Goal: Task Accomplishment & Management: Use online tool/utility

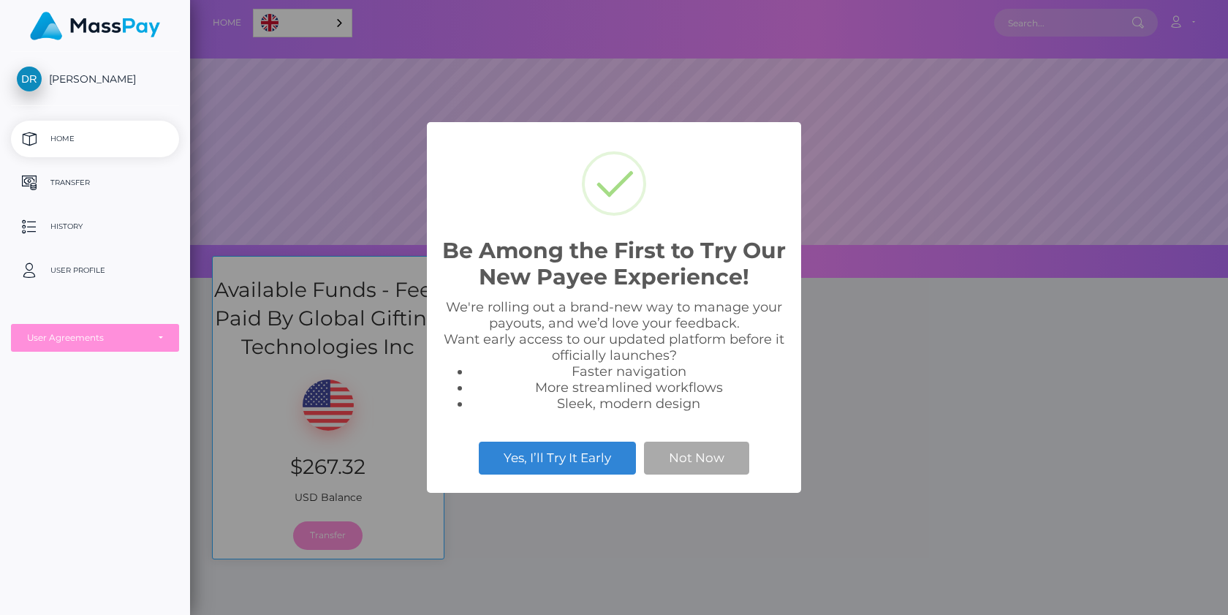
scroll to position [278, 1038]
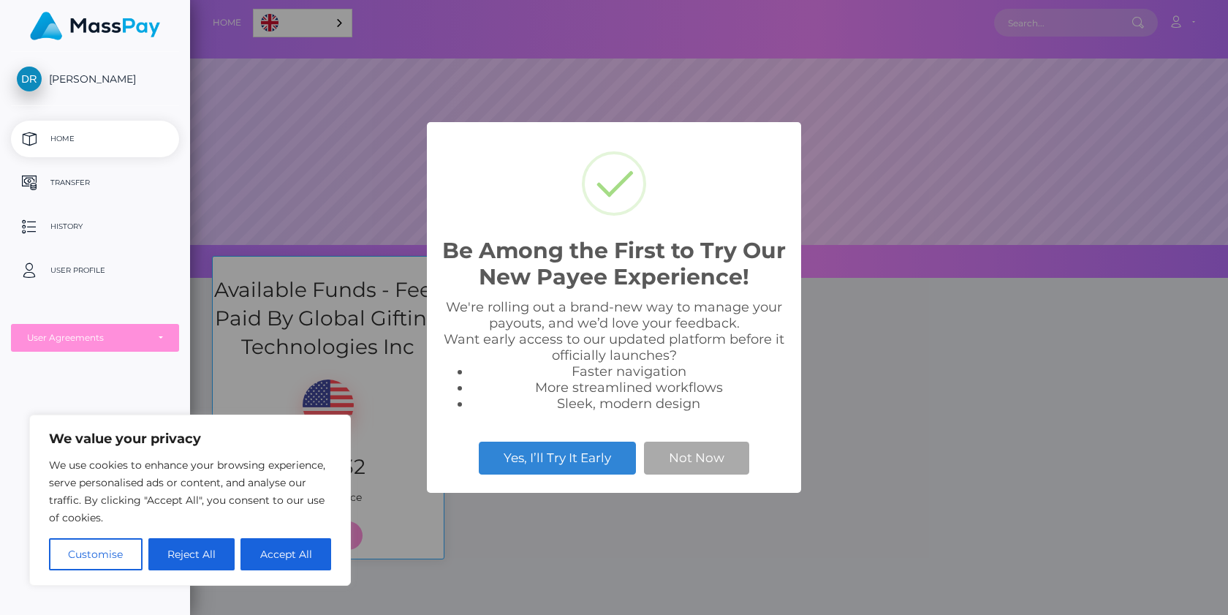
click at [718, 479] on div "Be Among the First to Try Our New Payee Experience! × We're rolling out a brand…" at bounding box center [614, 307] width 374 height 370
click at [714, 466] on button "Not Now" at bounding box center [696, 457] width 105 height 32
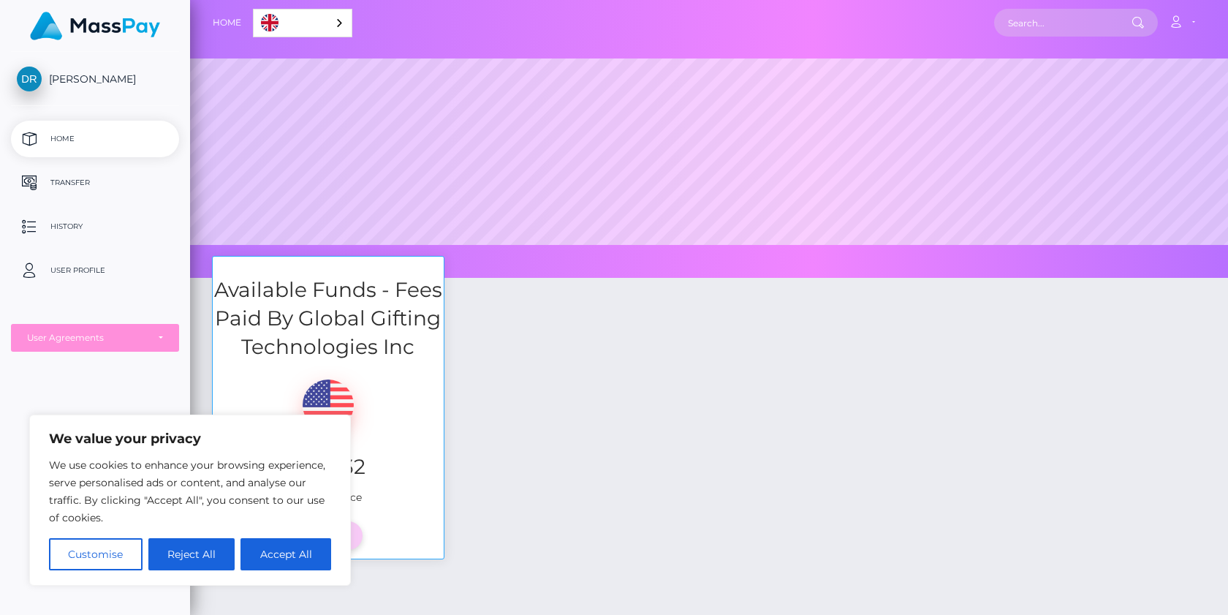
click at [357, 535] on link "Transfer" at bounding box center [327, 535] width 69 height 28
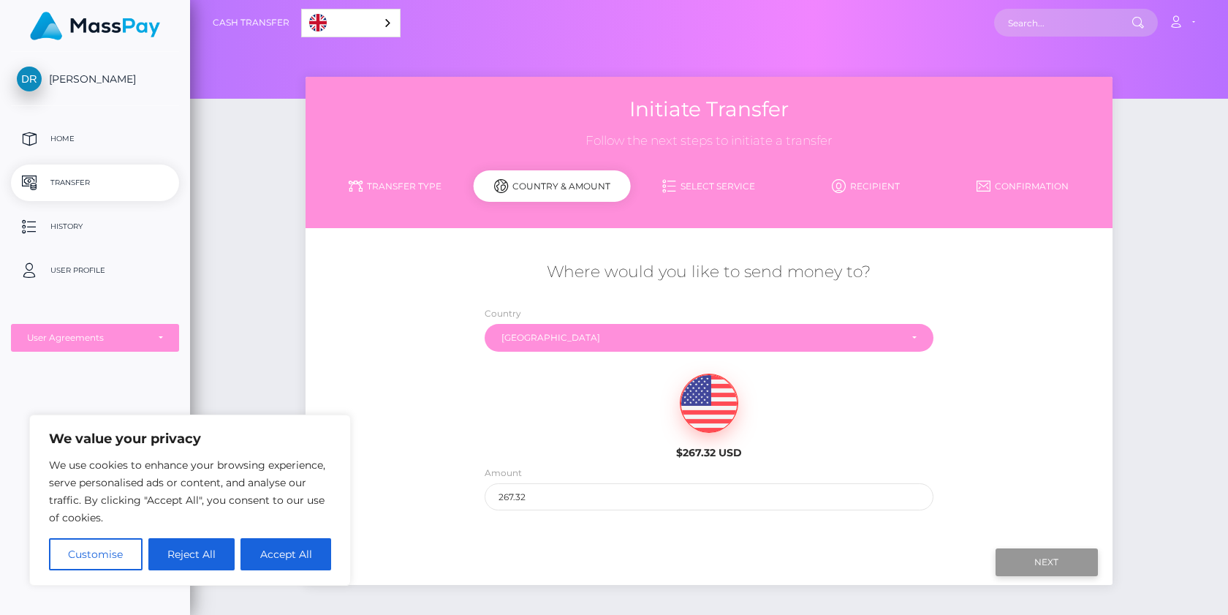
click at [1033, 551] on input "Next" at bounding box center [1046, 562] width 102 height 28
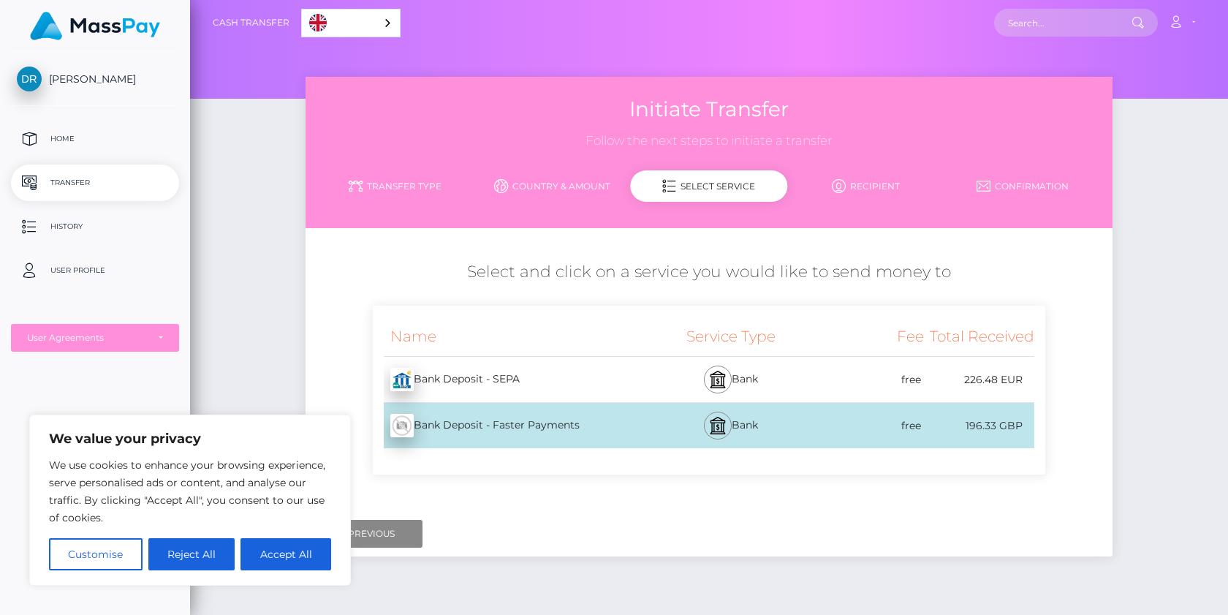
click at [844, 411] on div "free" at bounding box center [868, 425] width 110 height 33
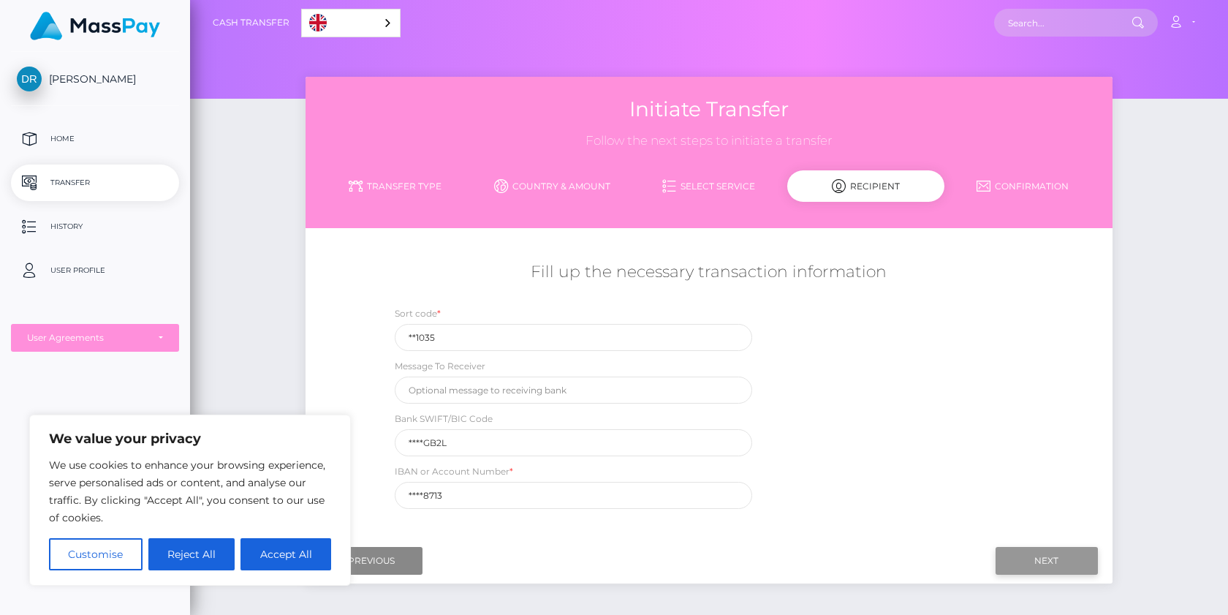
click at [1028, 561] on input "Next" at bounding box center [1046, 561] width 102 height 28
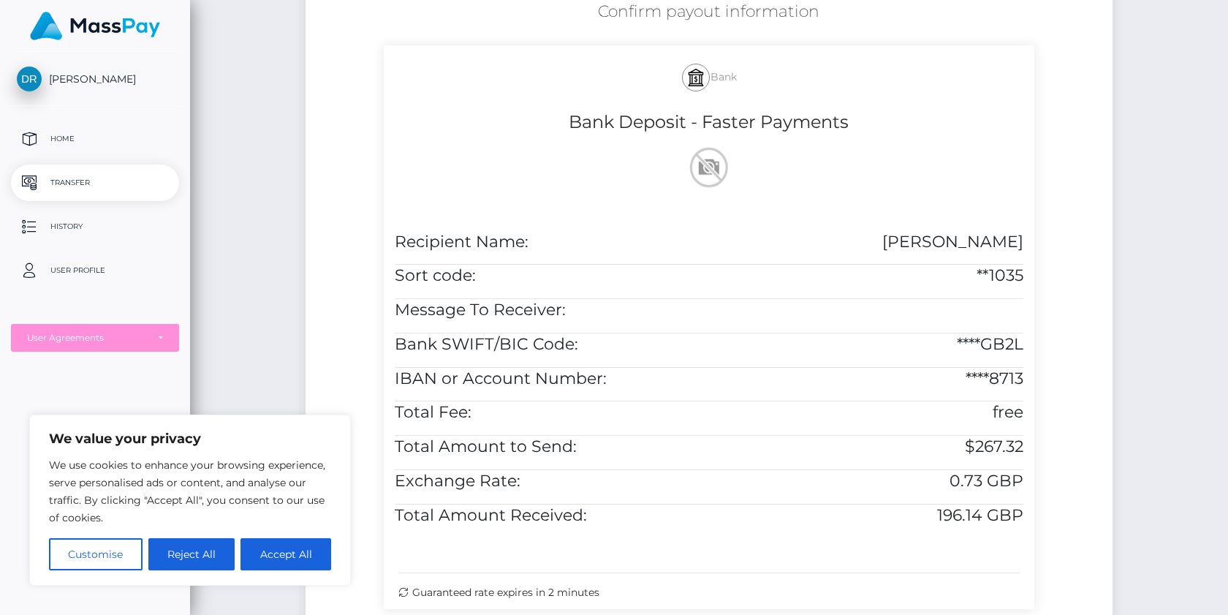
scroll to position [444, 0]
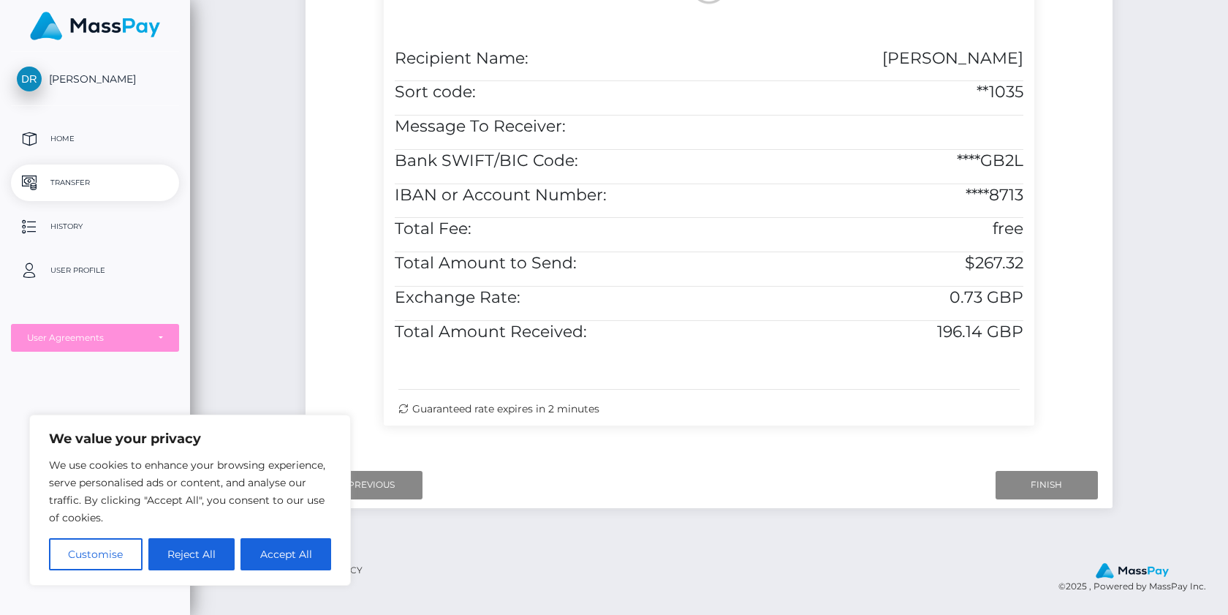
click at [1038, 502] on div "Next Finish Previous" at bounding box center [708, 484] width 806 height 45
click at [1064, 478] on input "Finish" at bounding box center [1046, 485] width 102 height 28
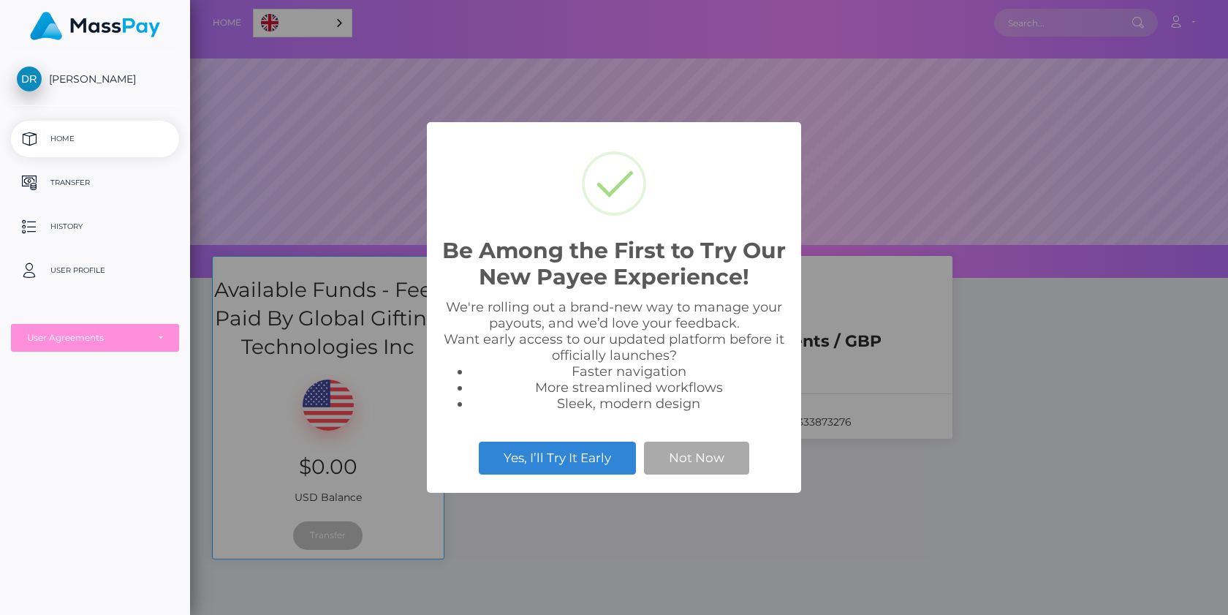
scroll to position [278, 1038]
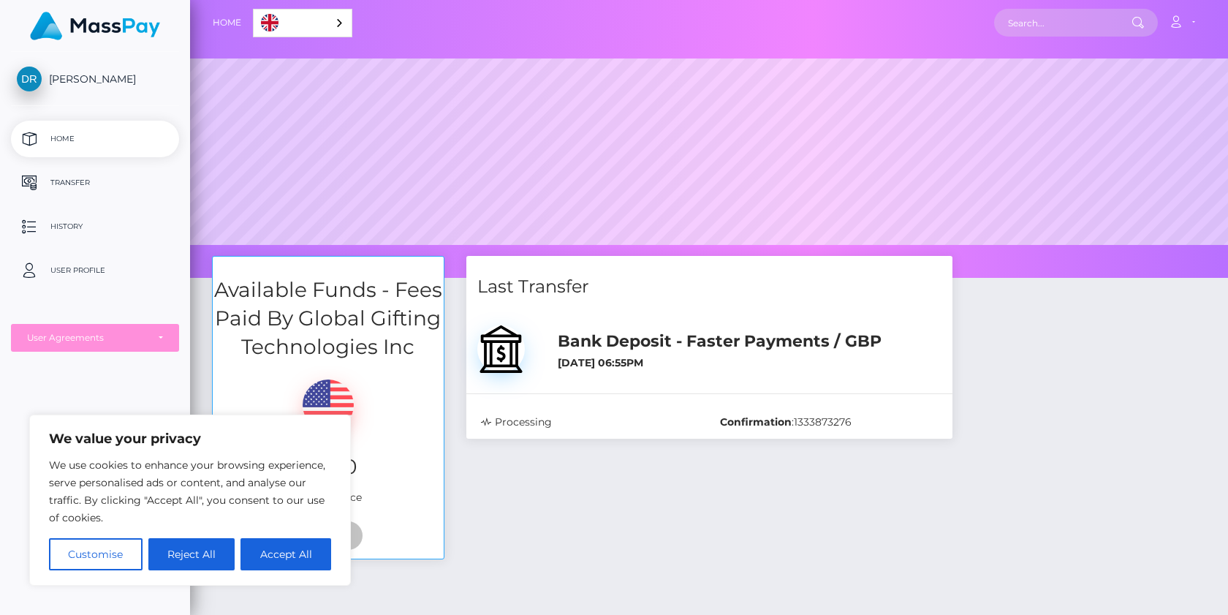
click at [613, 468] on div "Last Transfer Bank Deposit - Faster Payments / GBP September 2, 2025 06:55PM" at bounding box center [709, 415] width 508 height 318
click at [199, 557] on button "Reject All" at bounding box center [191, 554] width 87 height 32
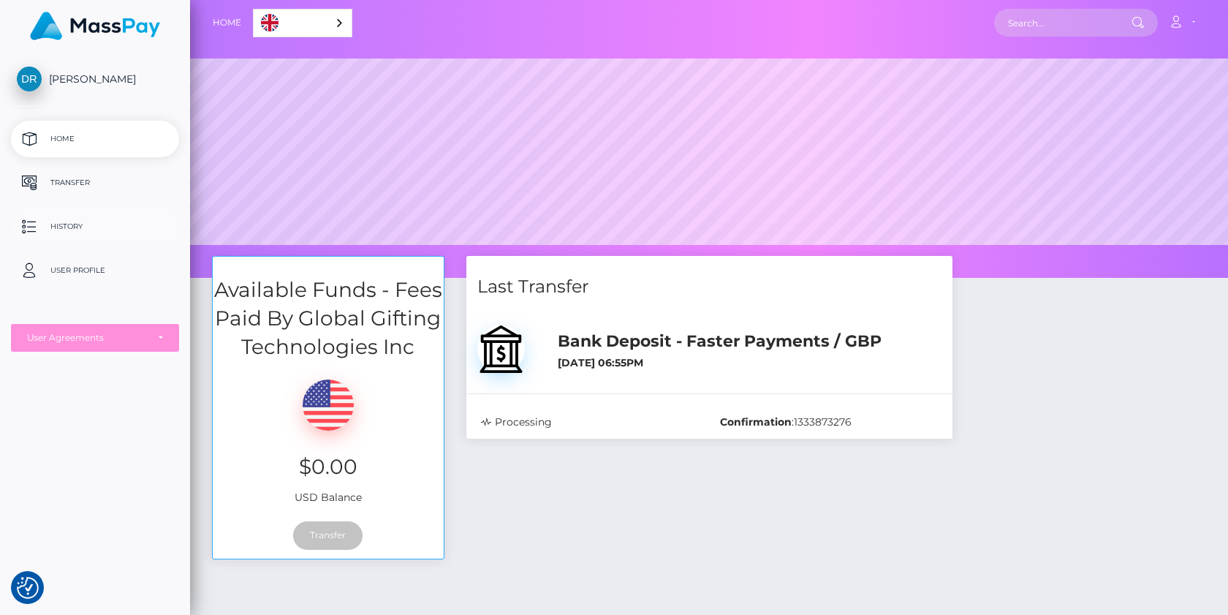
click at [92, 217] on p "History" at bounding box center [95, 227] width 156 height 22
